Goal: Task Accomplishment & Management: Use online tool/utility

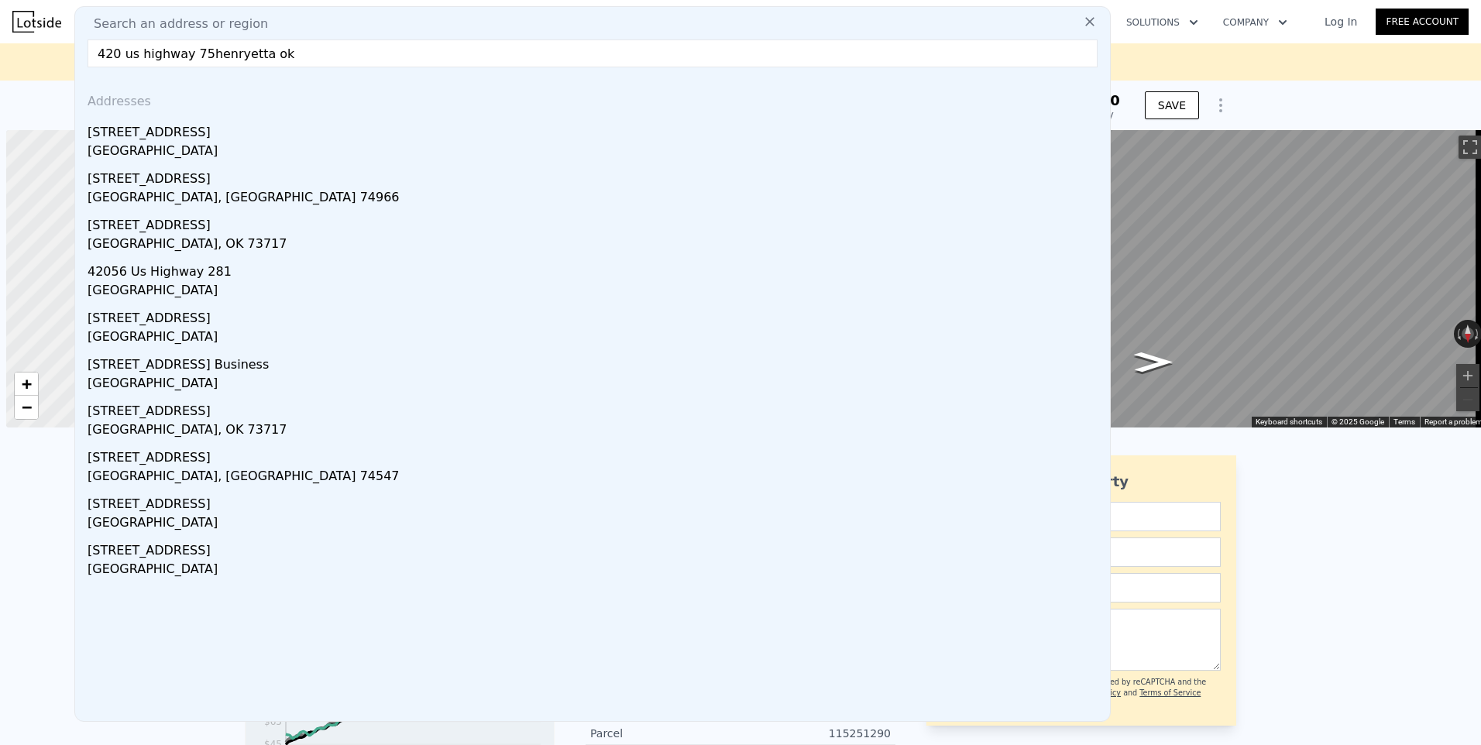
scroll to position [0, 6]
click at [198, 53] on input "420 us highway 75henryetta ok" at bounding box center [593, 54] width 1010 height 28
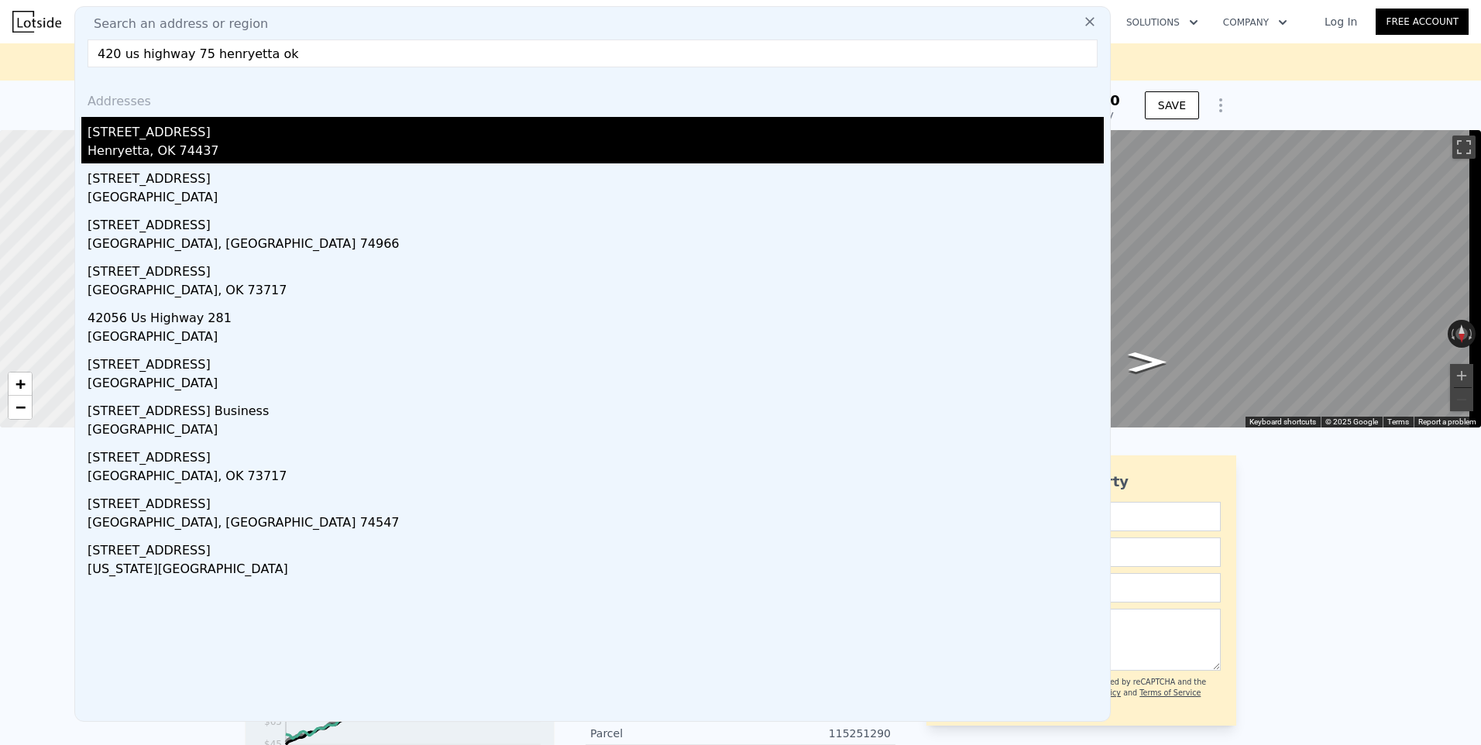
type input "420 us highway 75 henryetta ok"
click at [162, 139] on div "[STREET_ADDRESS]" at bounding box center [596, 129] width 1016 height 25
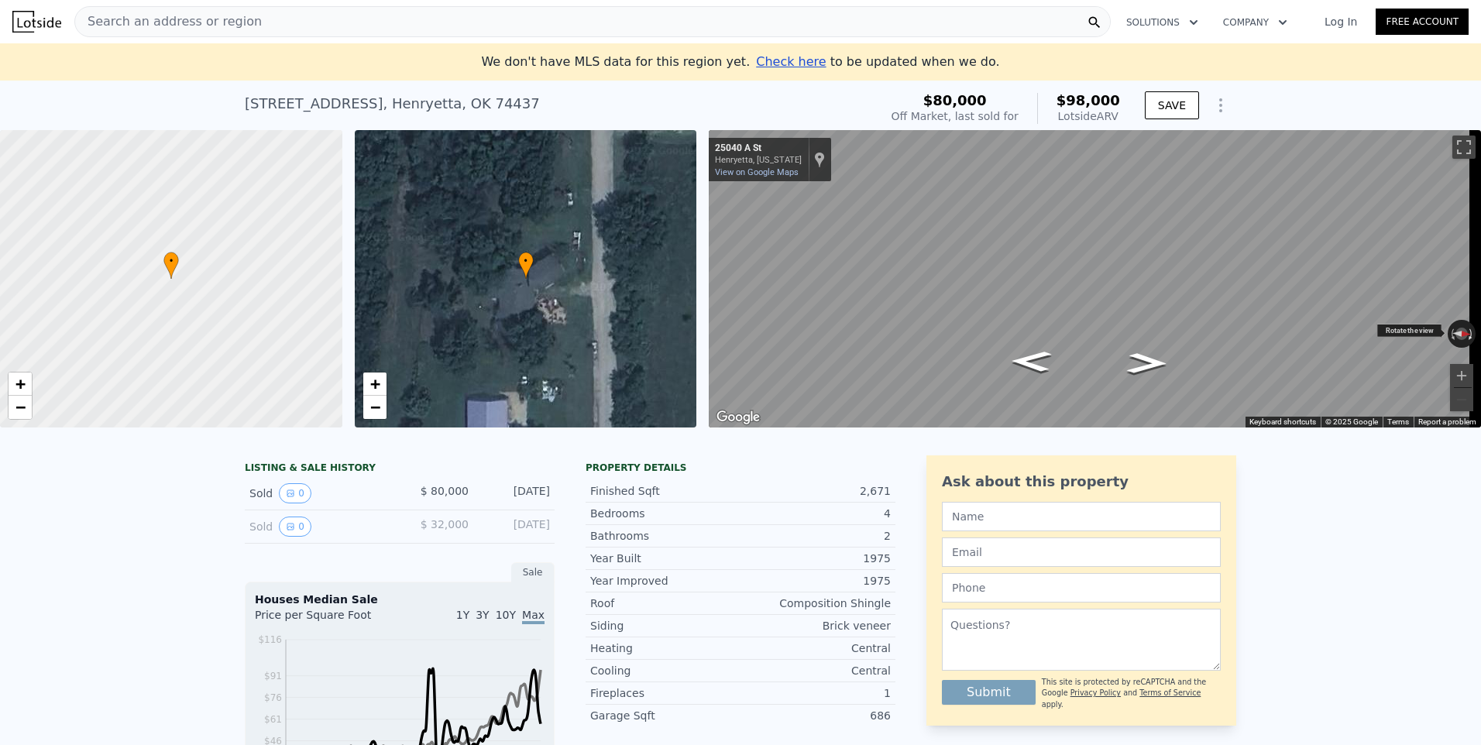
click at [1468, 337] on button "Rotate clockwise" at bounding box center [1472, 334] width 9 height 28
click at [1468, 334] on button "Rotate clockwise" at bounding box center [1472, 334] width 9 height 28
click at [771, 59] on span "Check here" at bounding box center [791, 61] width 70 height 15
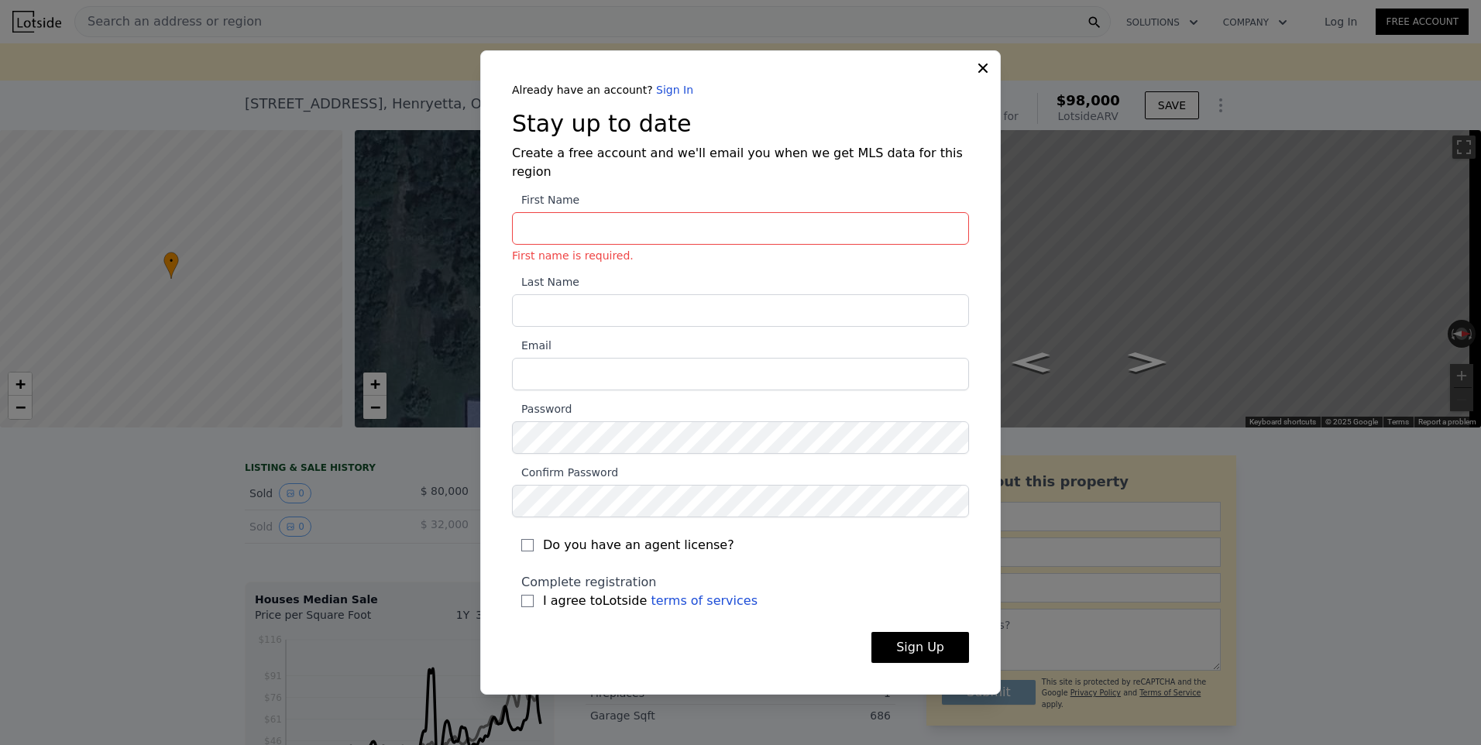
click at [980, 97] on div "Already have an account? Sign In Stay up to date Create a free account and we'l…" at bounding box center [740, 372] width 520 height 644
click at [982, 74] on icon at bounding box center [982, 67] width 15 height 15
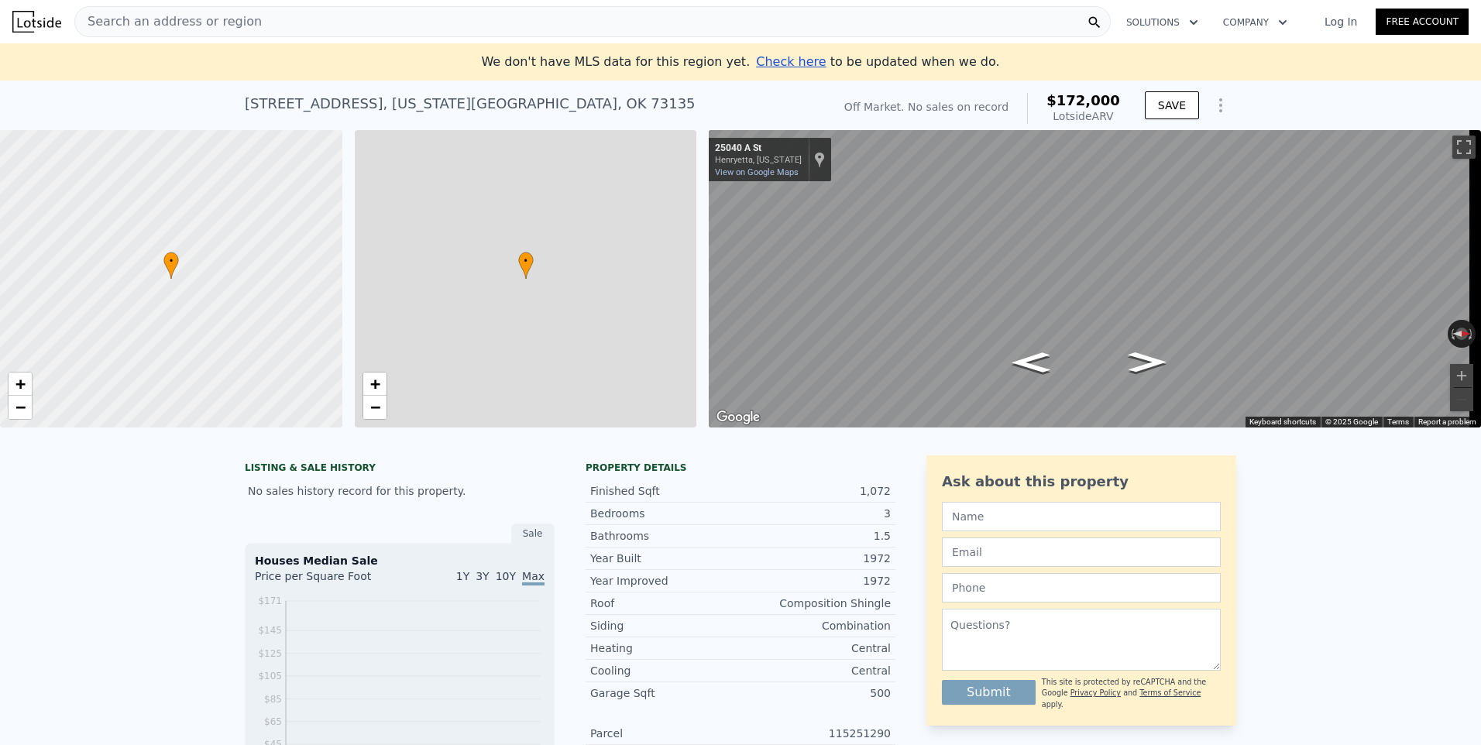
type input "3"
type input "1.5"
type input "875"
type input "1264"
type input "6273"
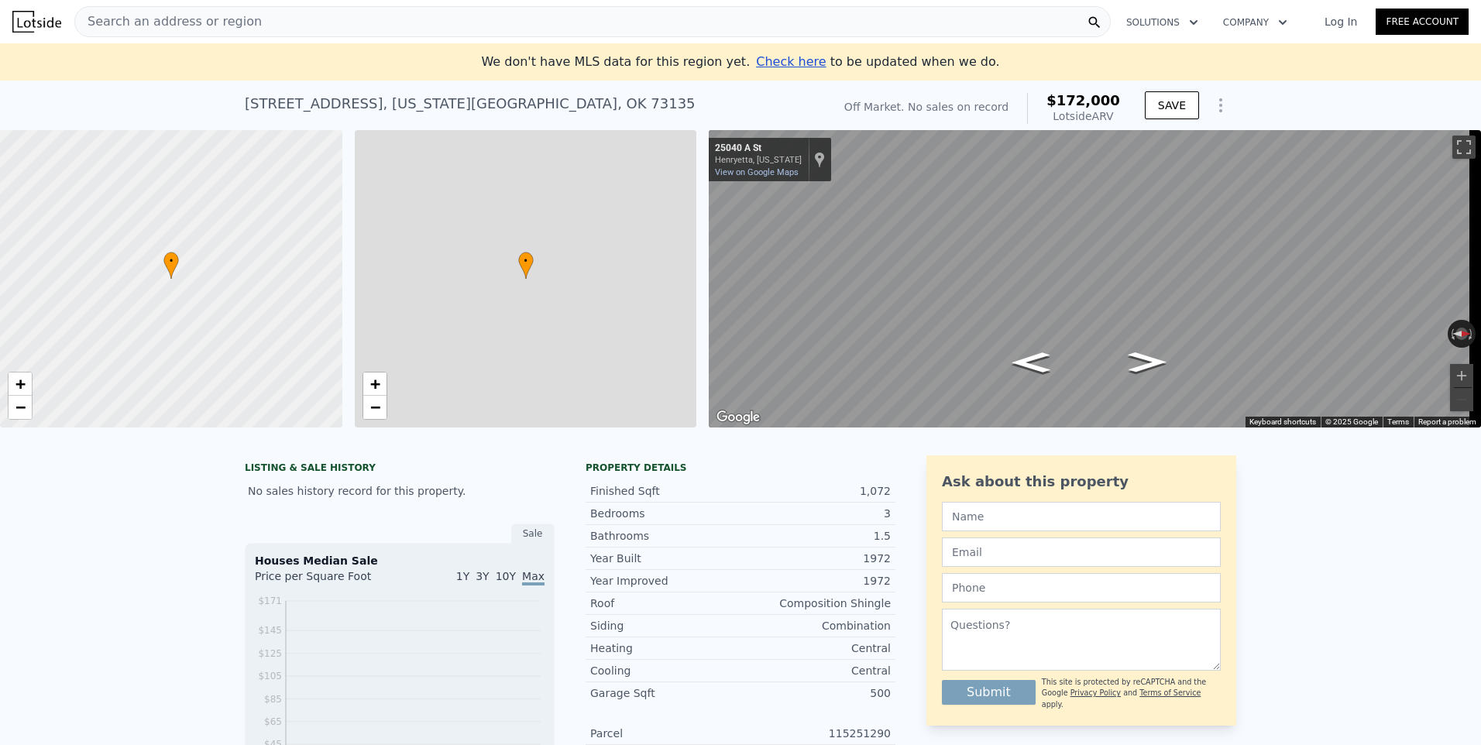
type input "10498"
type input "$ 172,000"
type input "$ 30,000"
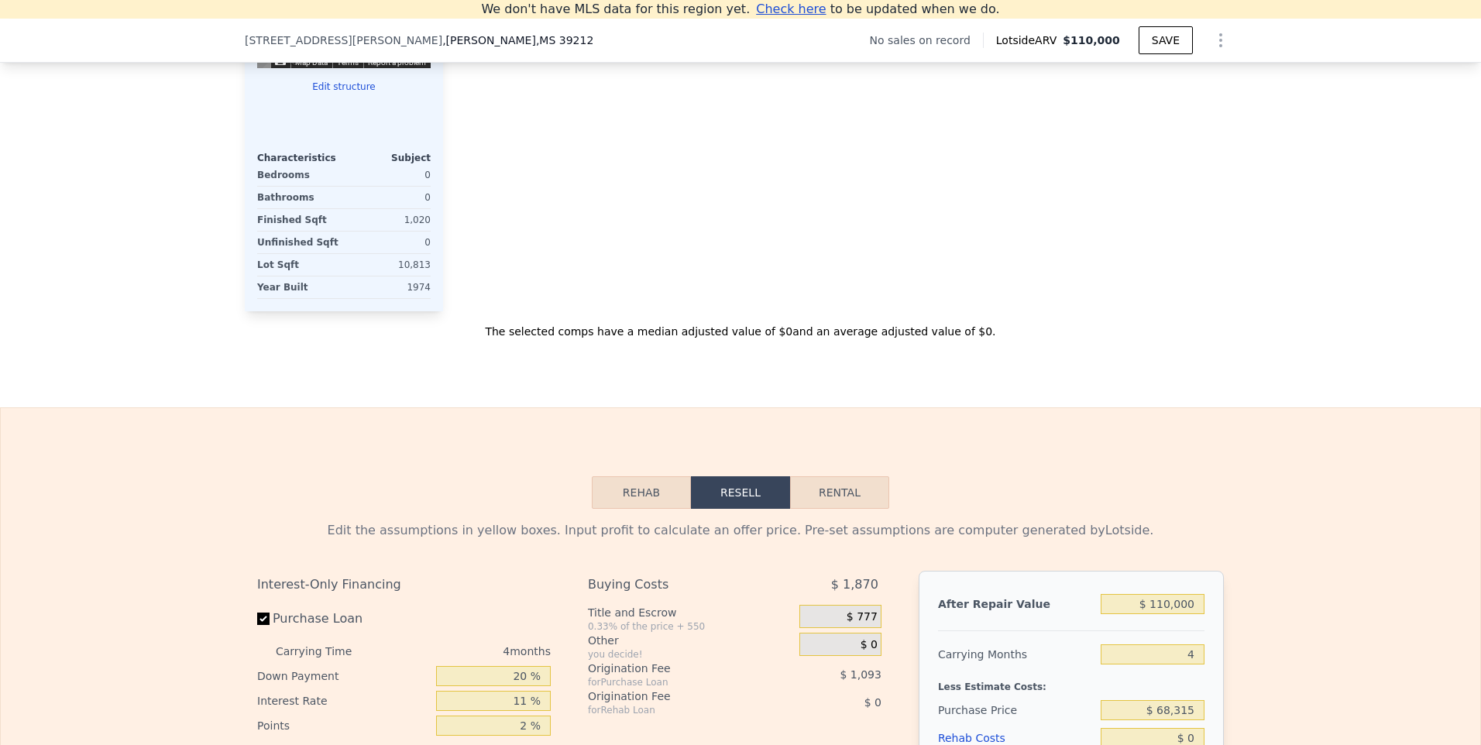
scroll to position [1866, 0]
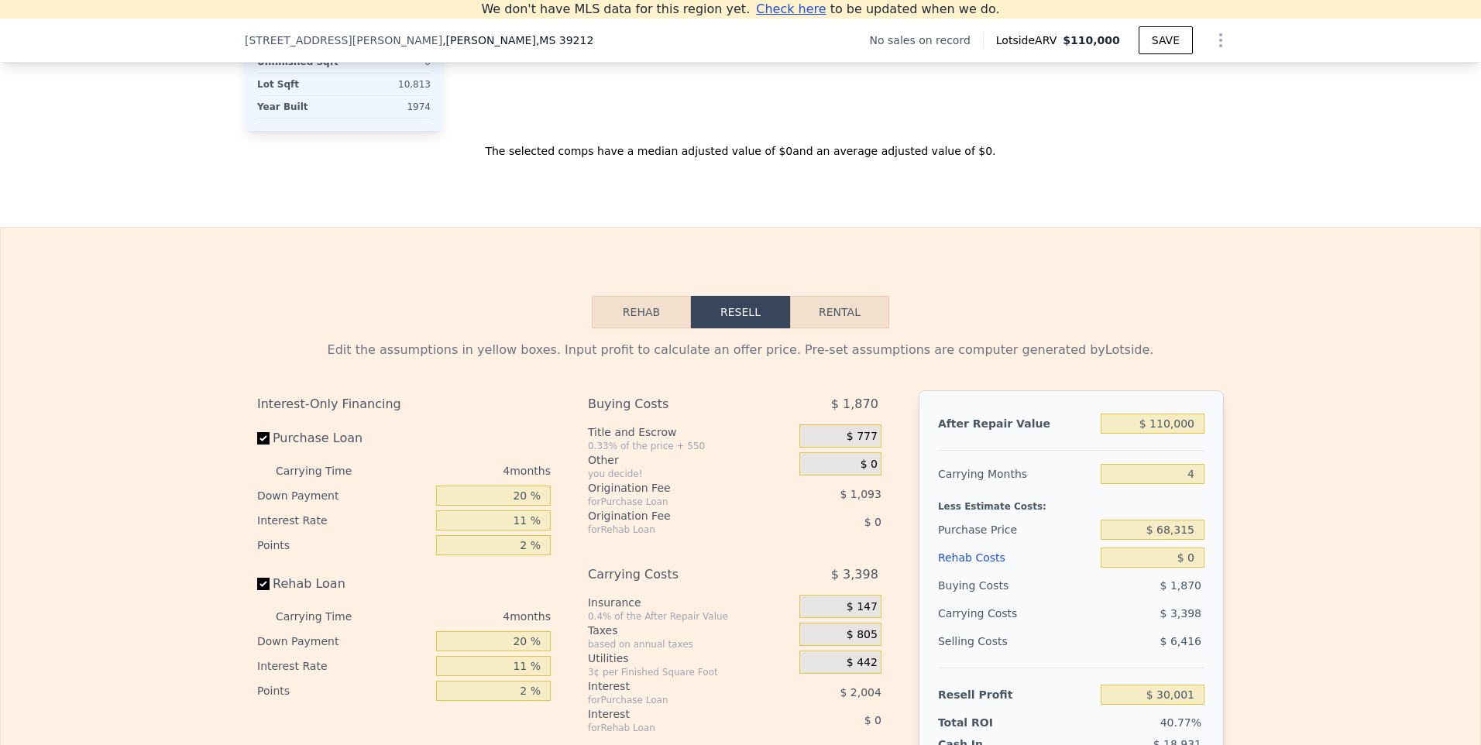
click at [837, 323] on button "Rental" at bounding box center [839, 312] width 99 height 33
select select "30"
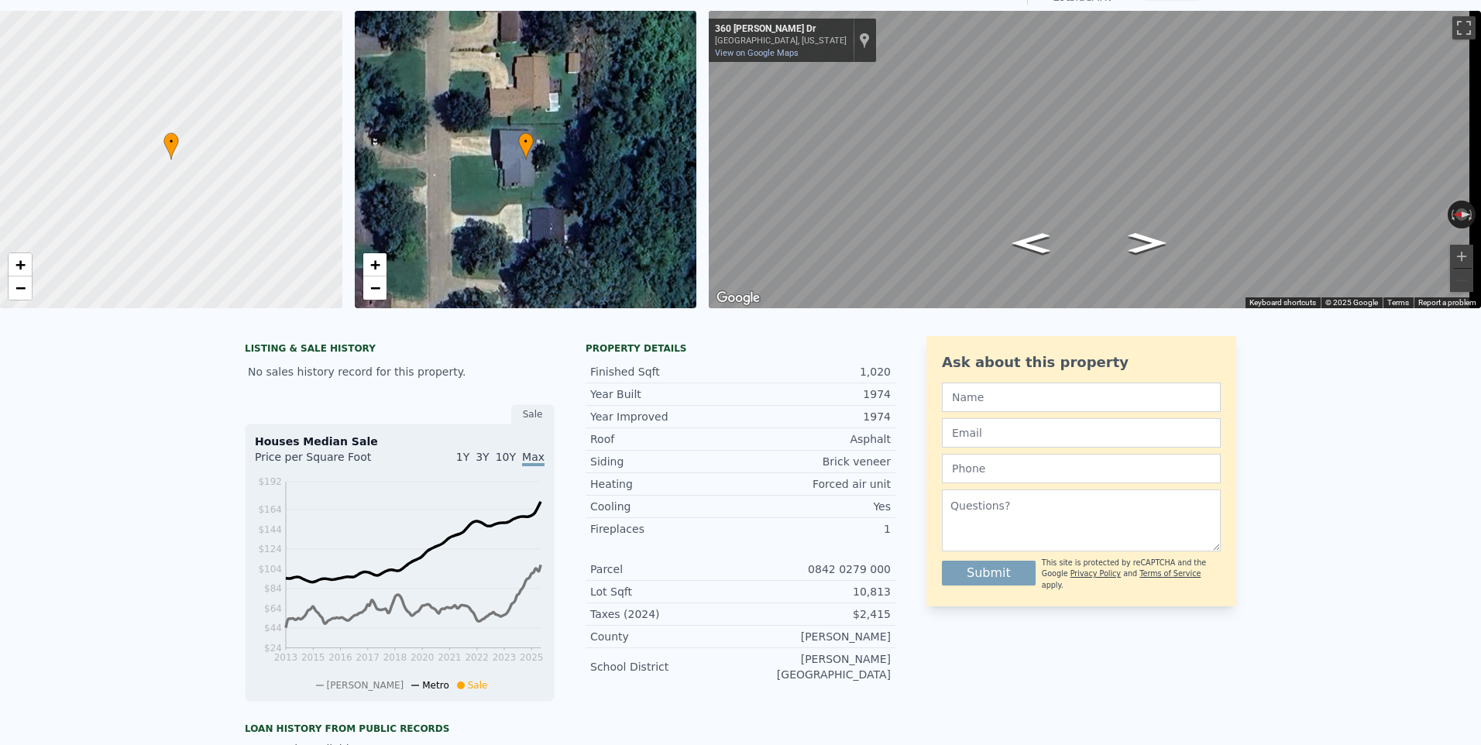
scroll to position [0, 0]
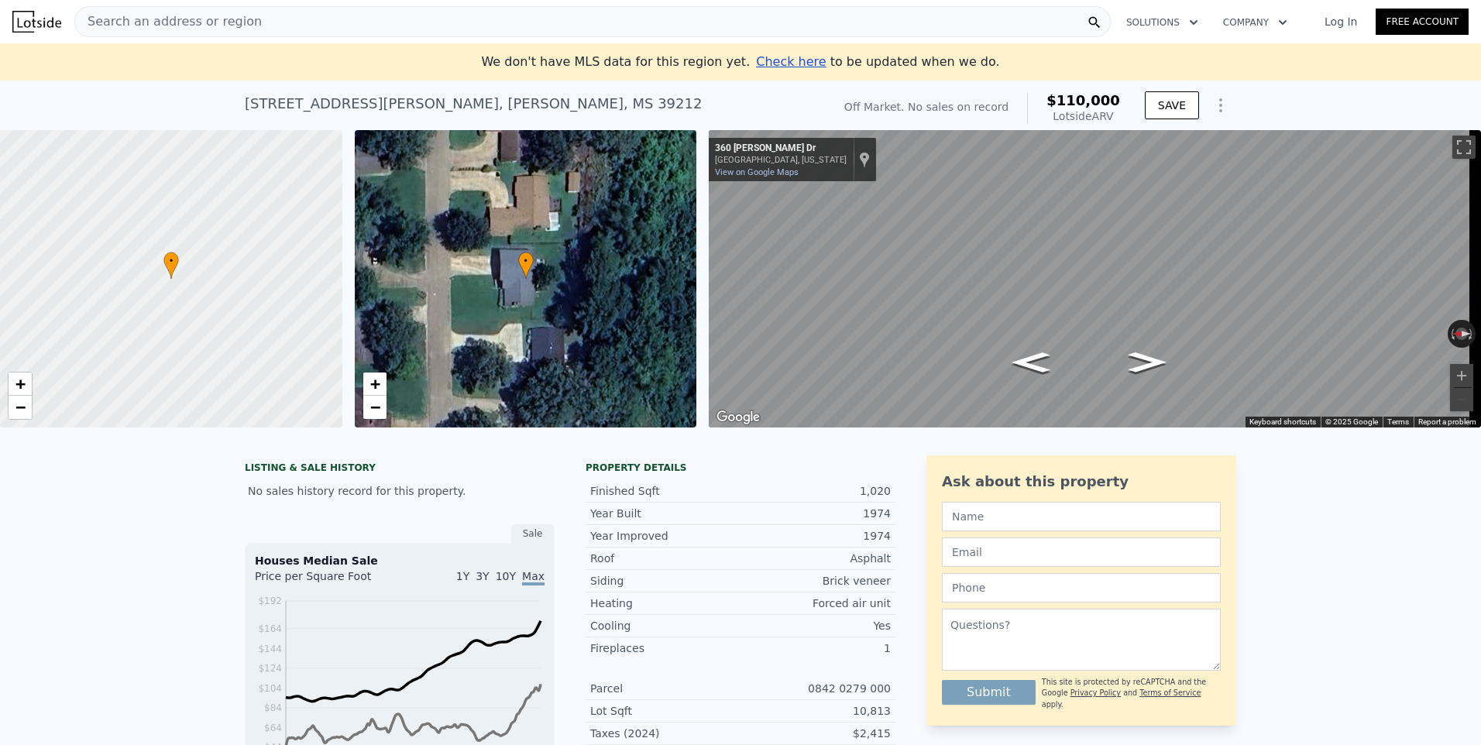
click at [172, 17] on span "Search an address or region" at bounding box center [168, 21] width 187 height 19
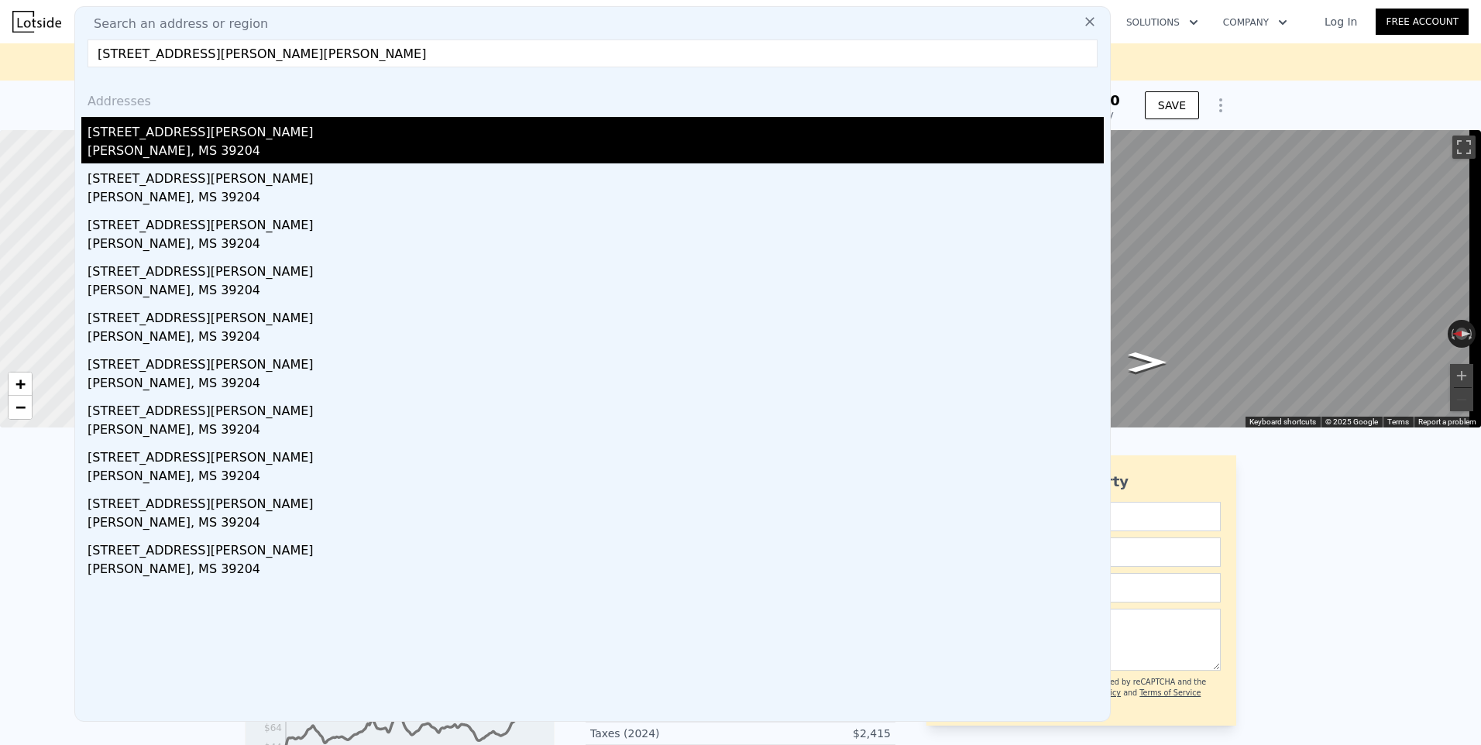
type input "[STREET_ADDRESS][PERSON_NAME][PERSON_NAME]"
click at [167, 142] on div "[PERSON_NAME], MS 39204" at bounding box center [596, 153] width 1016 height 22
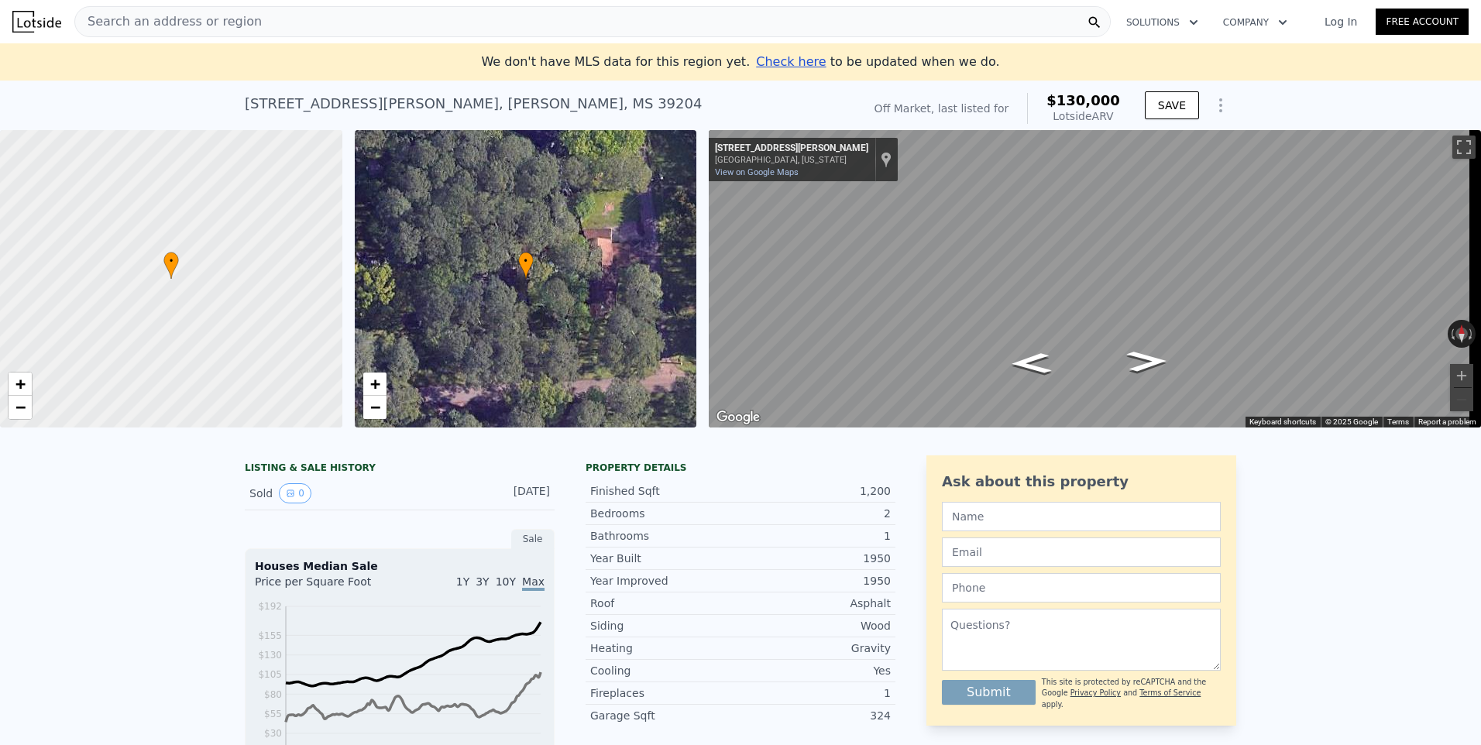
click at [186, 13] on span "Search an address or region" at bounding box center [168, 21] width 187 height 19
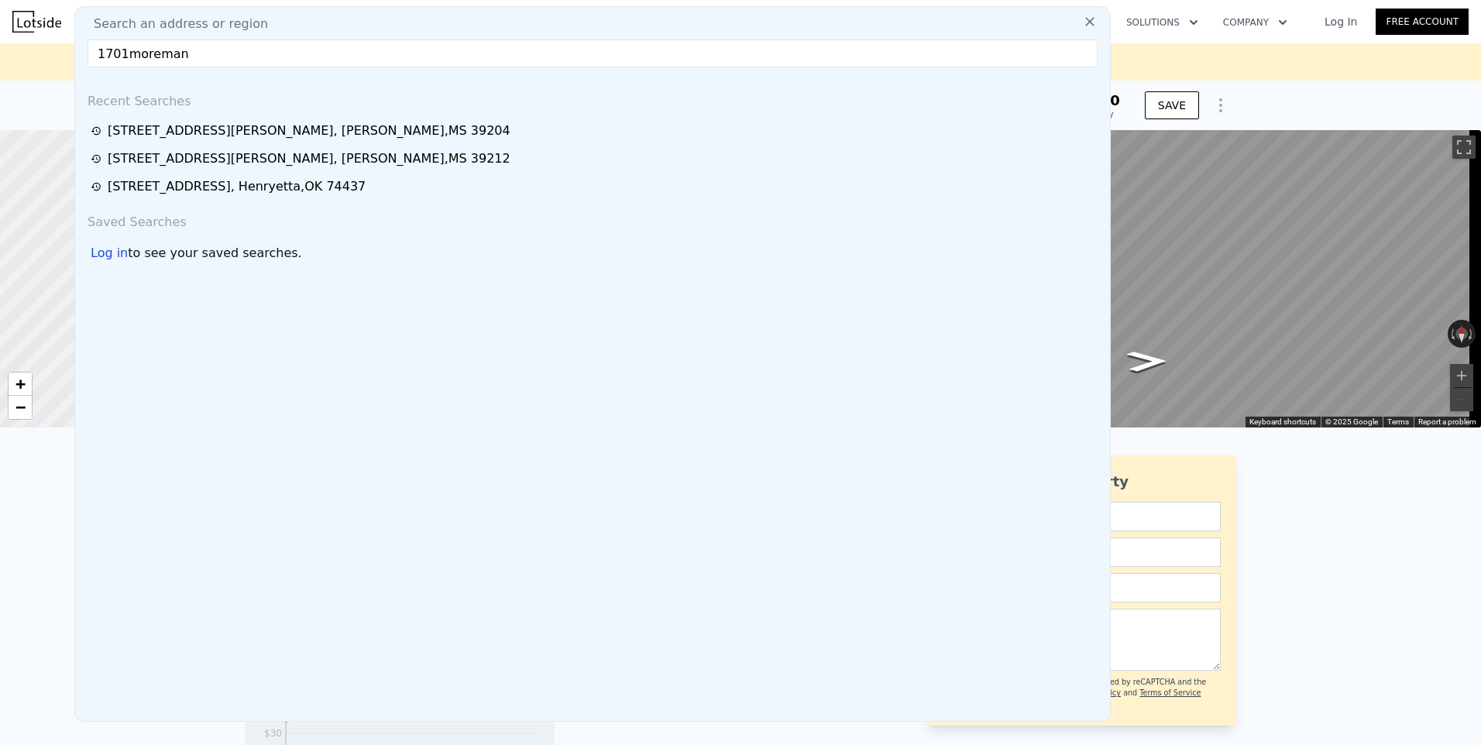
click at [122, 53] on input "1701moreman" at bounding box center [593, 54] width 1010 height 28
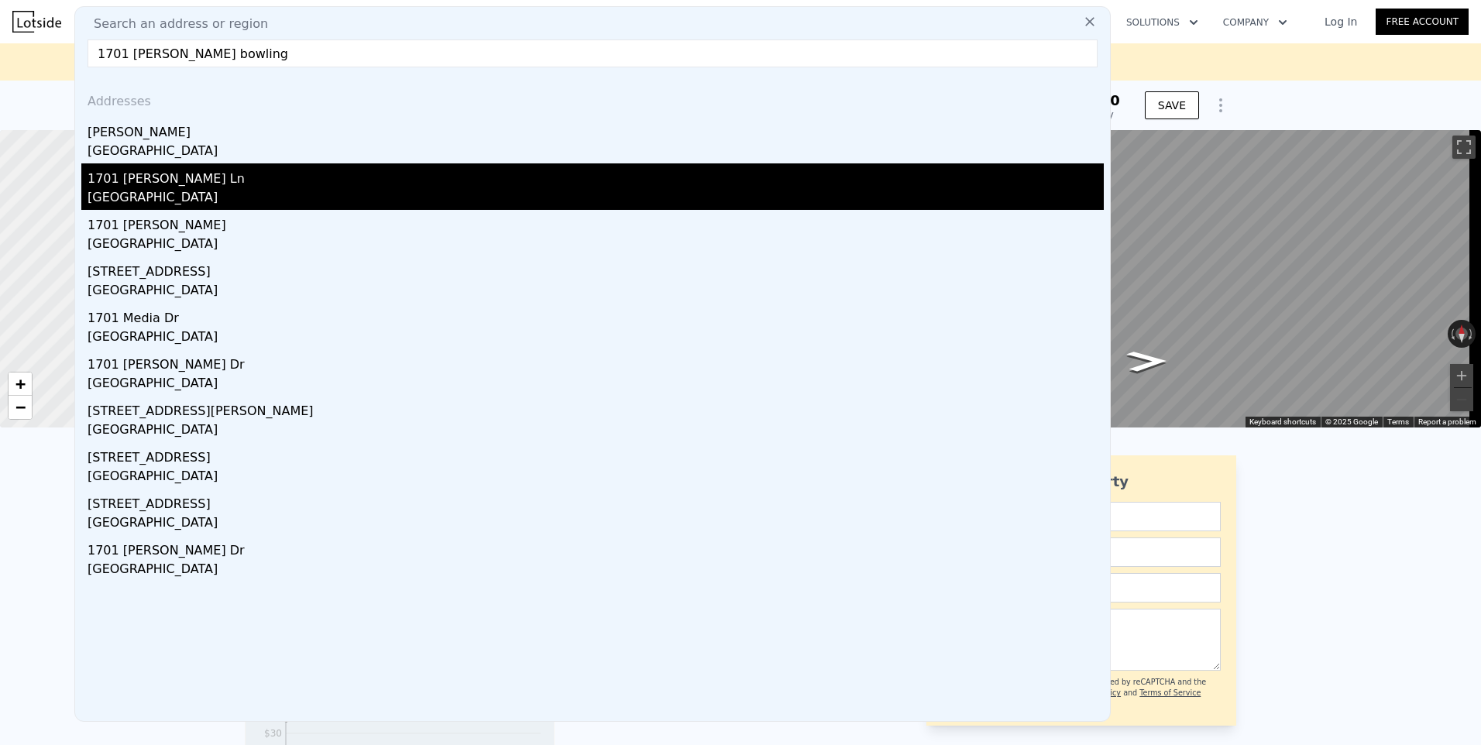
type input "1701 [PERSON_NAME] bowling"
click at [214, 186] on div "1701 [PERSON_NAME] Ln" at bounding box center [596, 175] width 1016 height 25
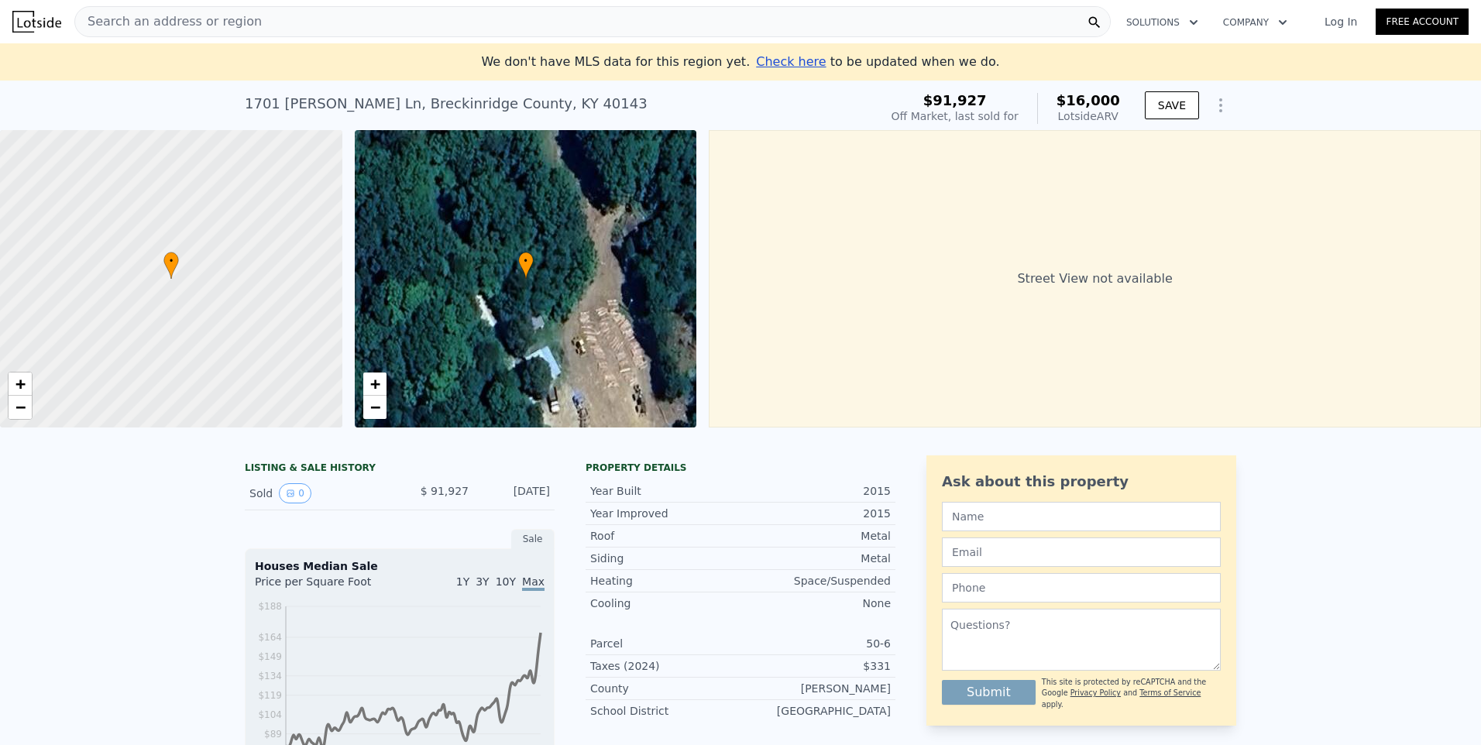
type input "$ 130,000"
type input "$ 30,000"
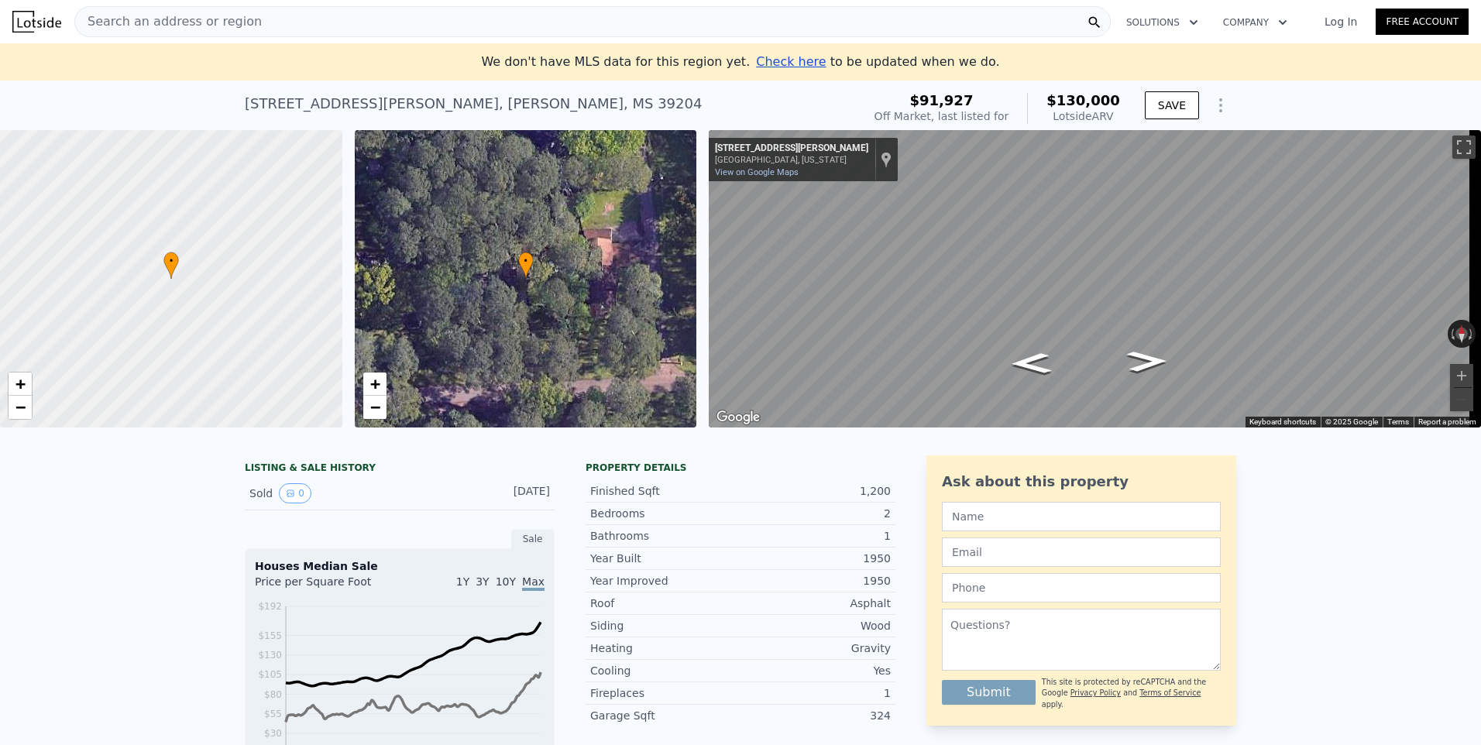
click at [147, 19] on span "Search an address or region" at bounding box center [168, 21] width 187 height 19
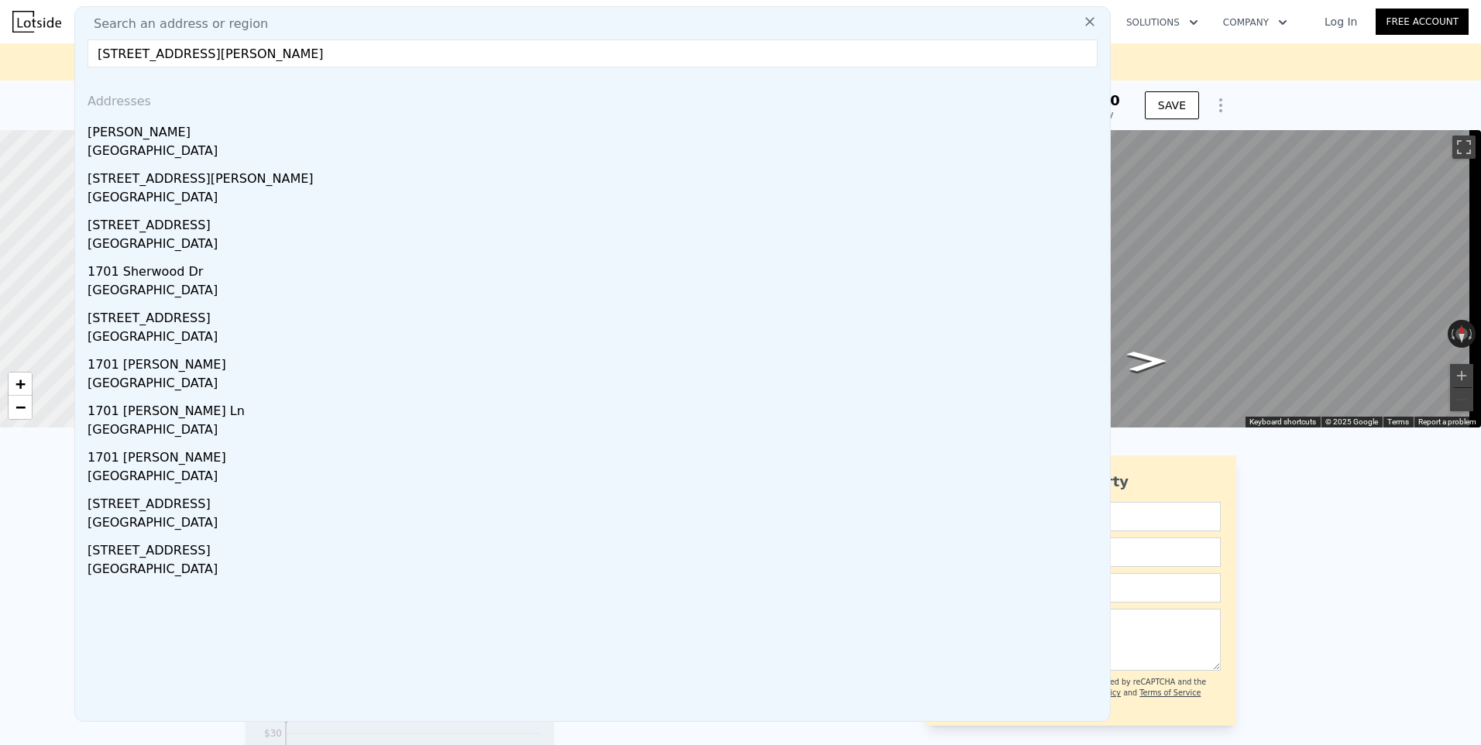
type input "[STREET_ADDRESS][PERSON_NAME]"
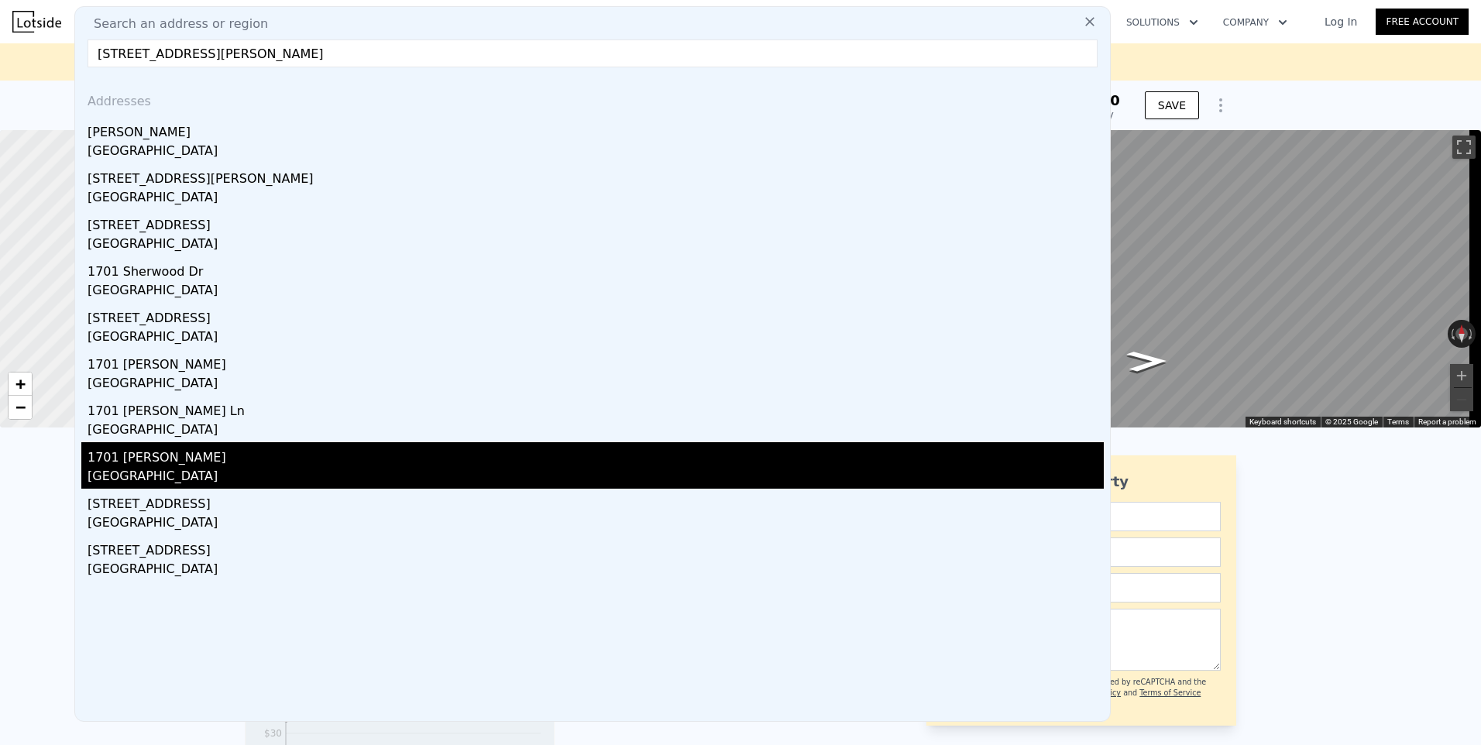
click at [147, 459] on div "1701 [PERSON_NAME]" at bounding box center [596, 454] width 1016 height 25
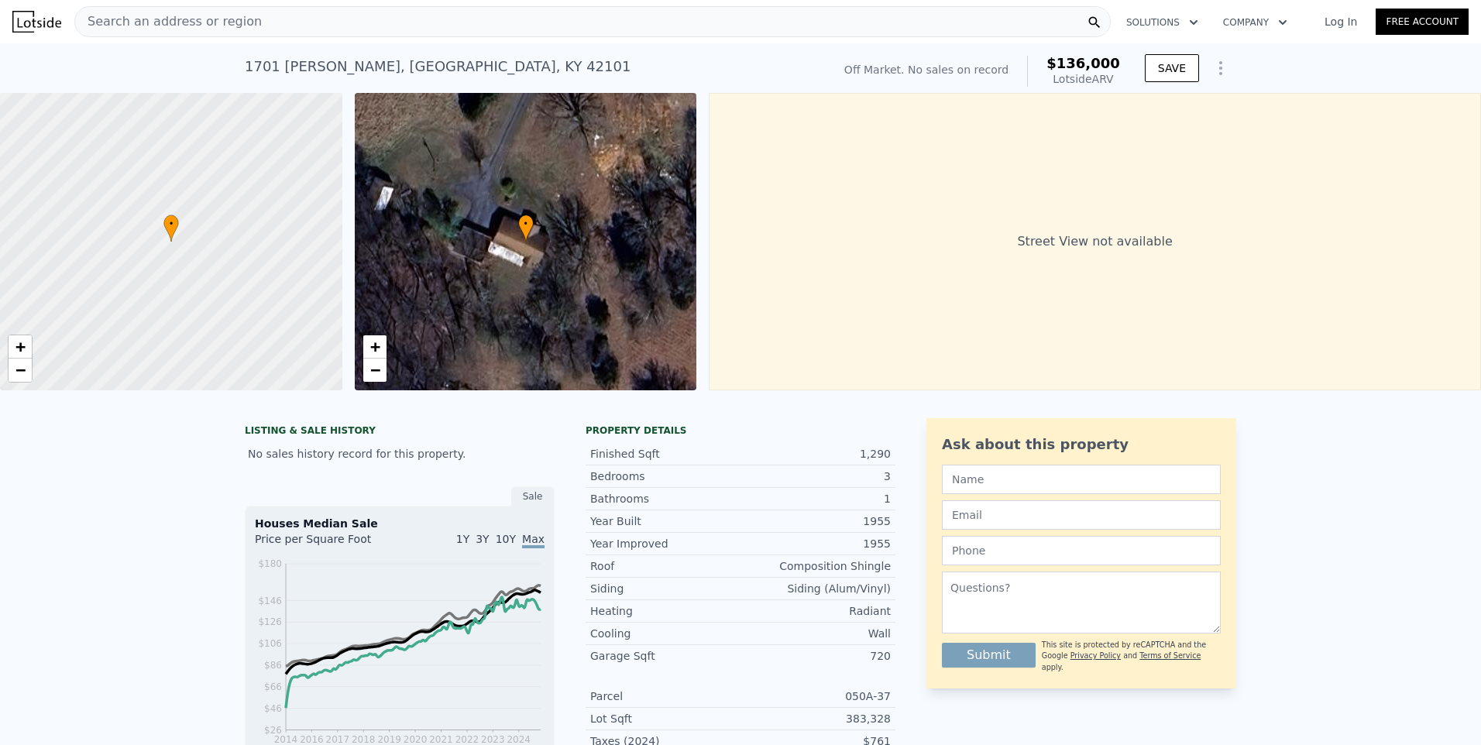
click at [538, 227] on div "• + −" at bounding box center [526, 241] width 342 height 297
